Goal: Find contact information: Find contact information

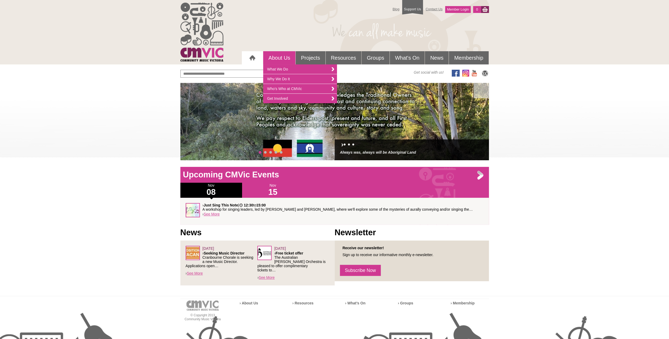
click at [281, 56] on link "About Us" at bounding box center [279, 57] width 32 height 13
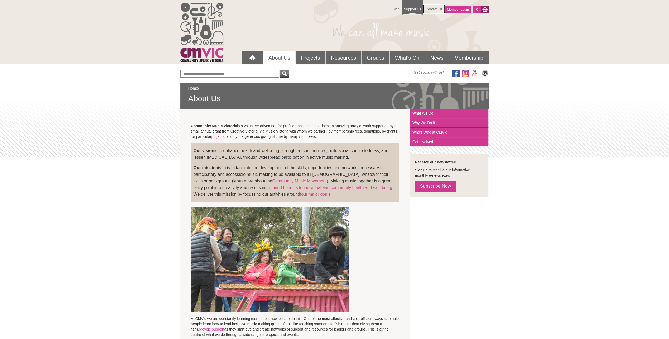
click at [435, 6] on link "Contact Us" at bounding box center [434, 8] width 22 height 9
